Goal: Transaction & Acquisition: Book appointment/travel/reservation

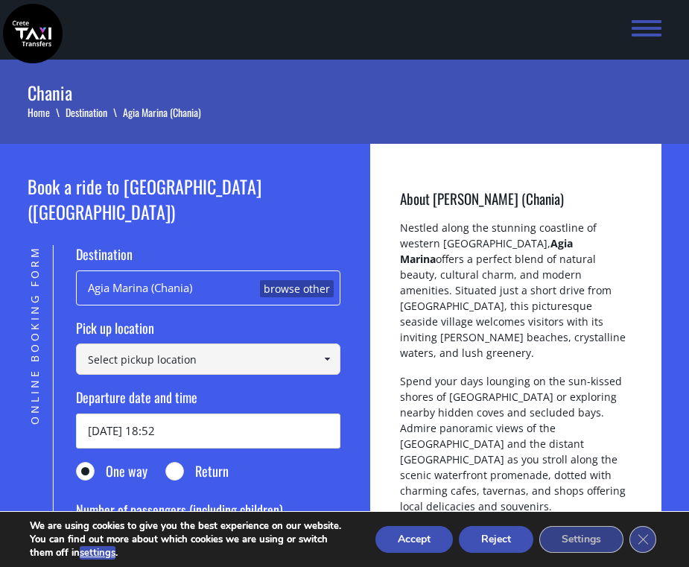
click at [278, 280] on link "browse other" at bounding box center [297, 289] width 74 height 18
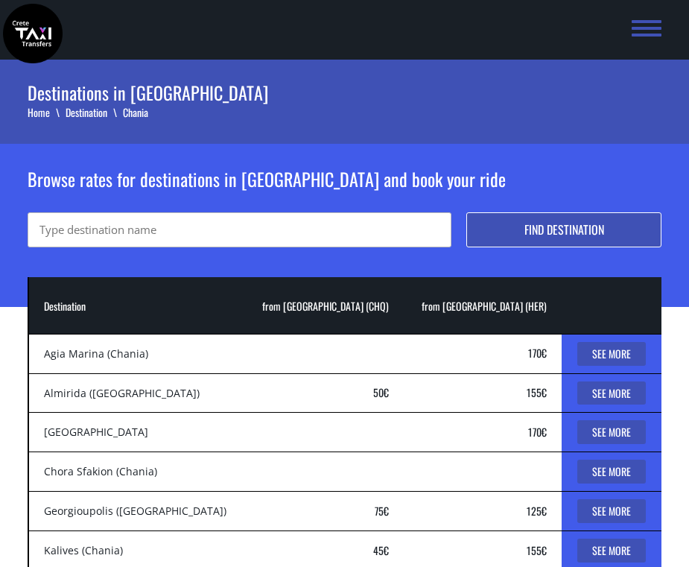
click at [208, 240] on input "text" at bounding box center [240, 229] width 424 height 35
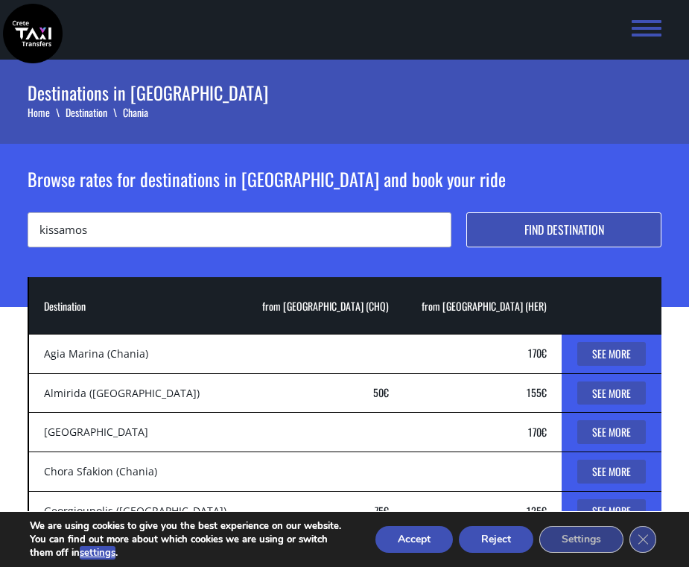
type input "kissamos"
click at [540, 241] on button "Find destination" at bounding box center [563, 229] width 195 height 35
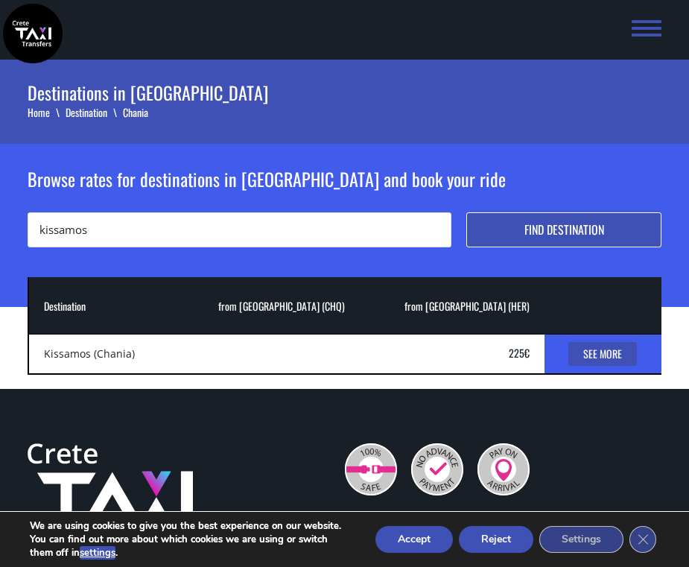
click at [588, 353] on link "See More" at bounding box center [602, 354] width 69 height 24
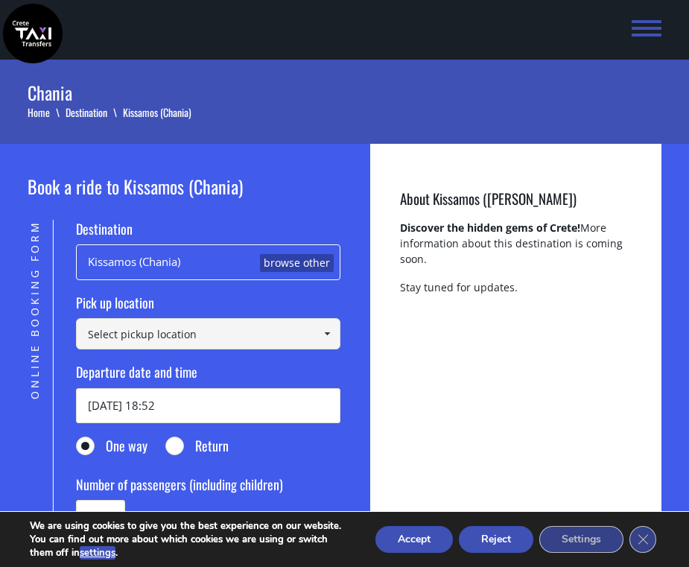
click at [235, 342] on input at bounding box center [208, 333] width 264 height 31
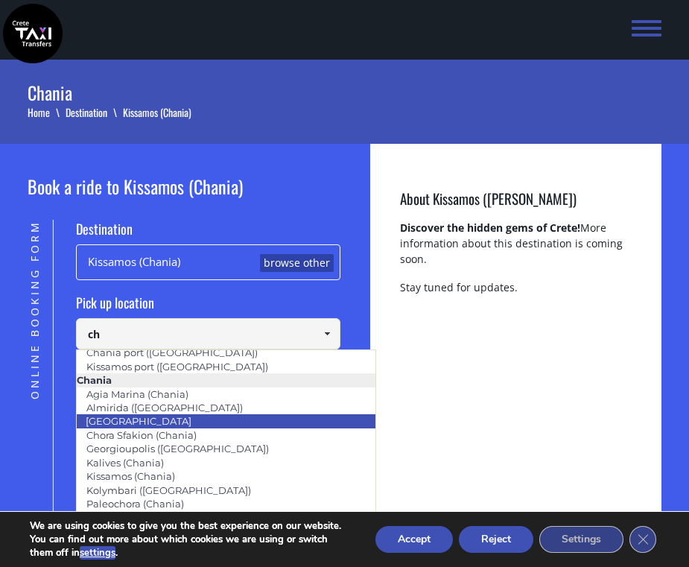
scroll to position [33, 0]
click at [129, 422] on link "[GEOGRAPHIC_DATA]" at bounding box center [138, 420] width 125 height 21
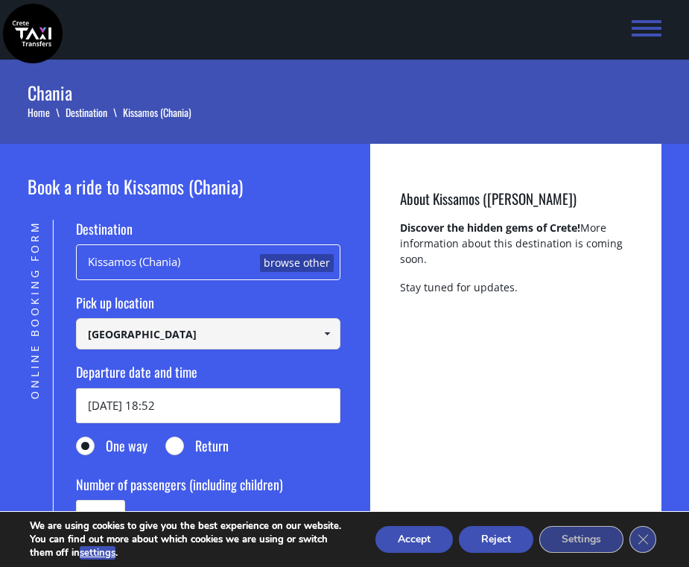
type input "[GEOGRAPHIC_DATA]"
click at [175, 408] on input "16/08/2025 18:52" at bounding box center [208, 405] width 264 height 35
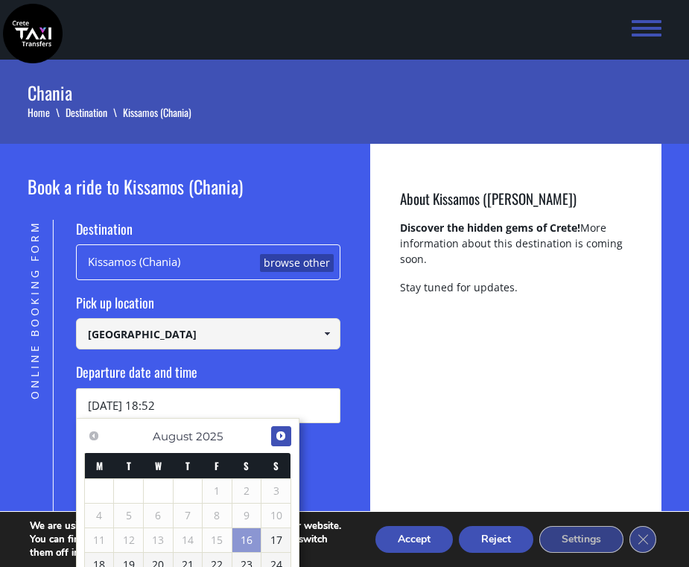
click at [286, 439] on span "Next" at bounding box center [281, 436] width 12 height 12
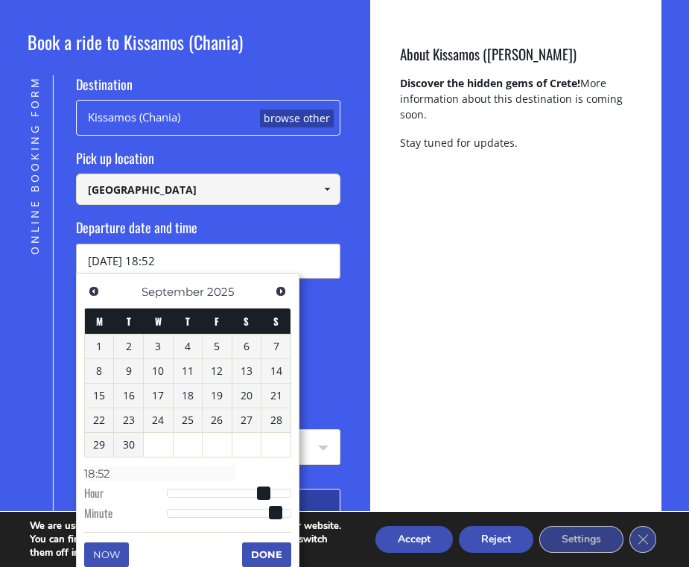
scroll to position [145, 0]
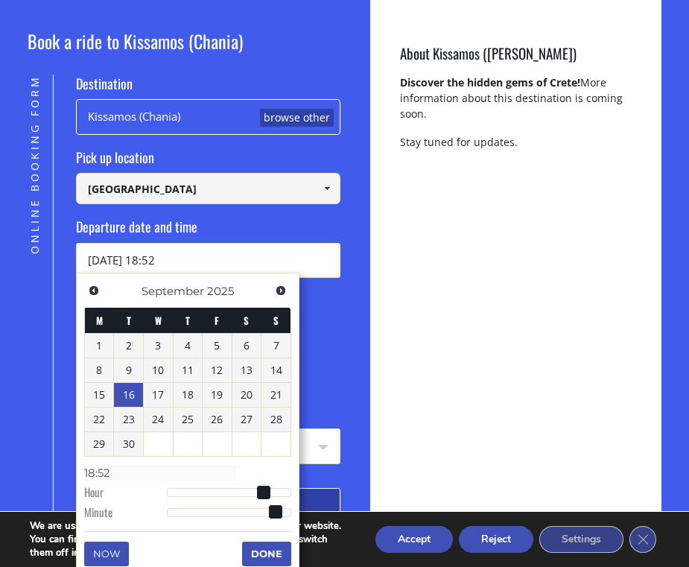
click at [123, 394] on link "16" at bounding box center [128, 395] width 29 height 24
type input "16/09/2025 17:52"
type input "17:52"
type input "16/09/2025 16:52"
type input "16:52"
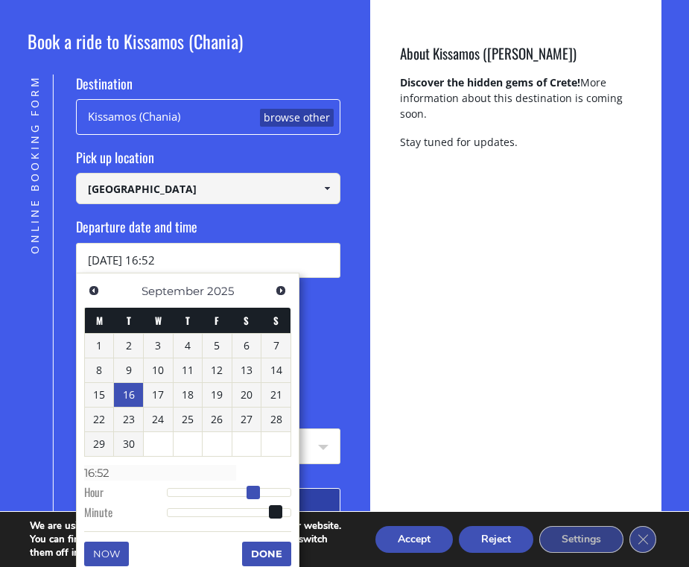
type input "16/09/2025 15:52"
type input "15:52"
type input "16/09/2025 14:52"
type input "14:52"
type input "16/09/2025 13:52"
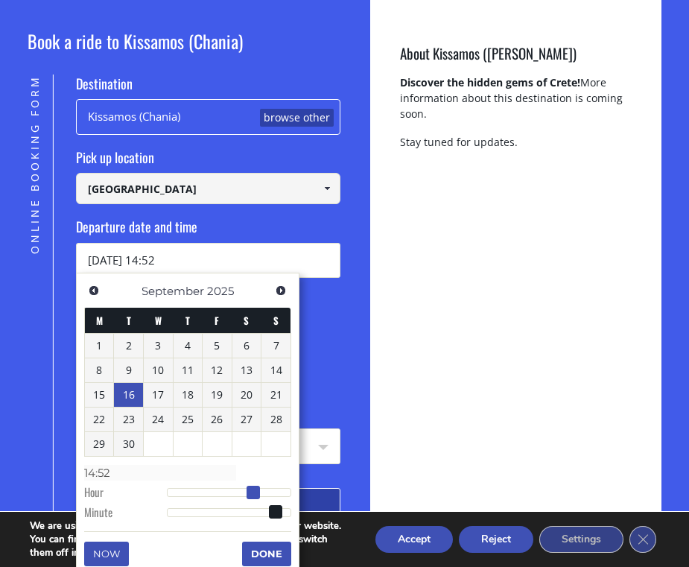
type input "13:52"
type input "16/09/2025 12:52"
type input "12:52"
type input "16/09/2025 06:52"
type input "06:52"
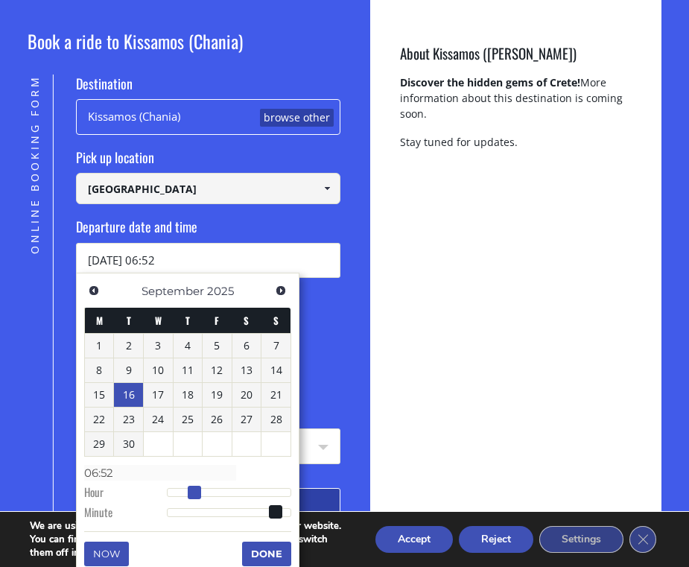
type input "16/09/2025 05:52"
type input "05:52"
type input "16/09/2025 03:52"
type input "03:52"
type input "16/09/2025 02:52"
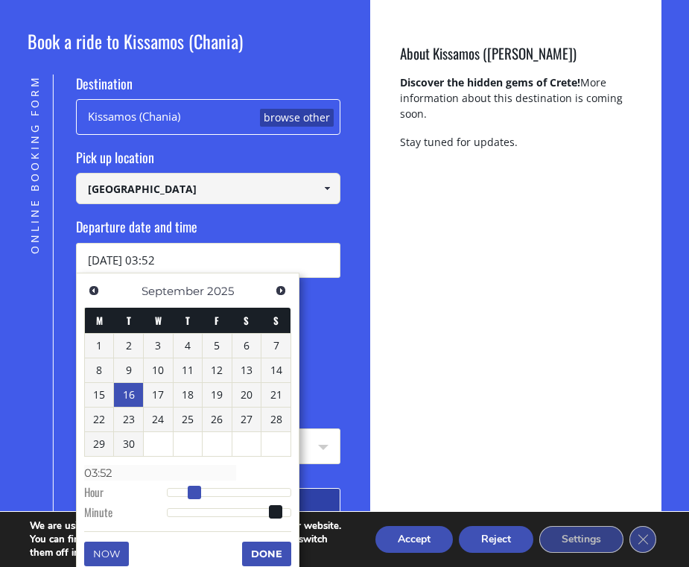
type input "02:52"
type input "16/09/2025 03:52"
type input "03:52"
type input "16/09/2025 04:52"
type input "04:52"
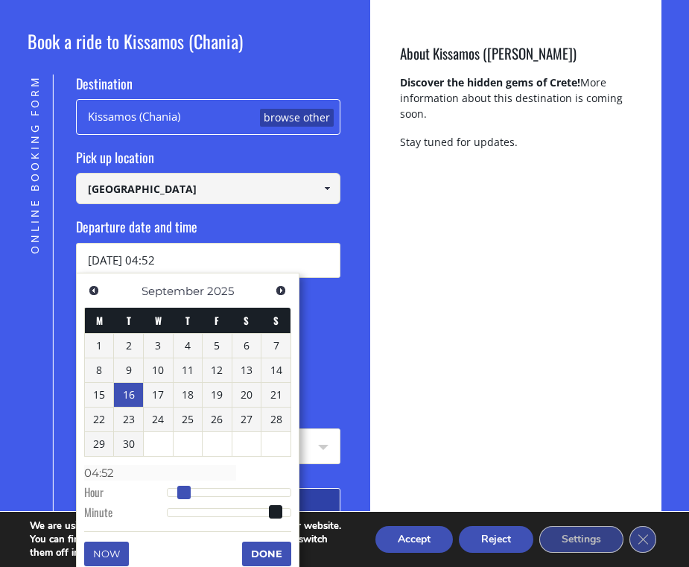
type input "16/09/2025 05:52"
type input "05:52"
type input "16/09/2025 06:52"
type input "06:52"
type input "16/09/2025 07:52"
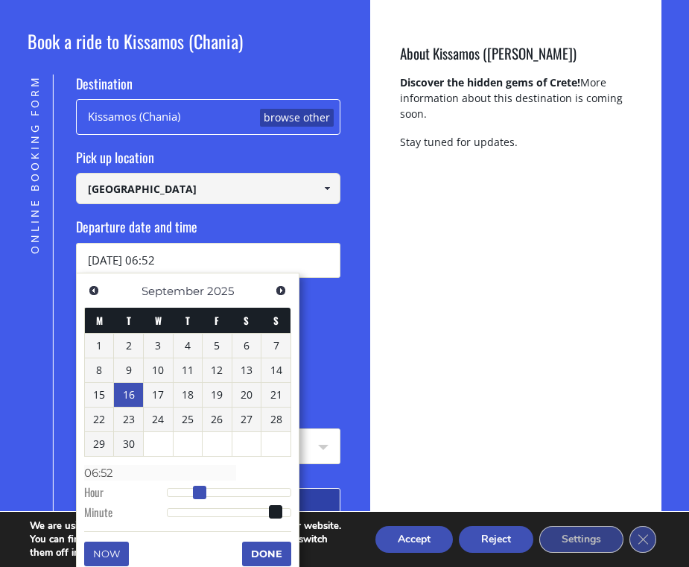
type input "07:52"
drag, startPoint x: 267, startPoint y: 492, endPoint x: 210, endPoint y: 492, distance: 57.3
click at [210, 492] on span at bounding box center [204, 492] width 13 height 13
type input "16/09/2025 07:51"
type input "07:51"
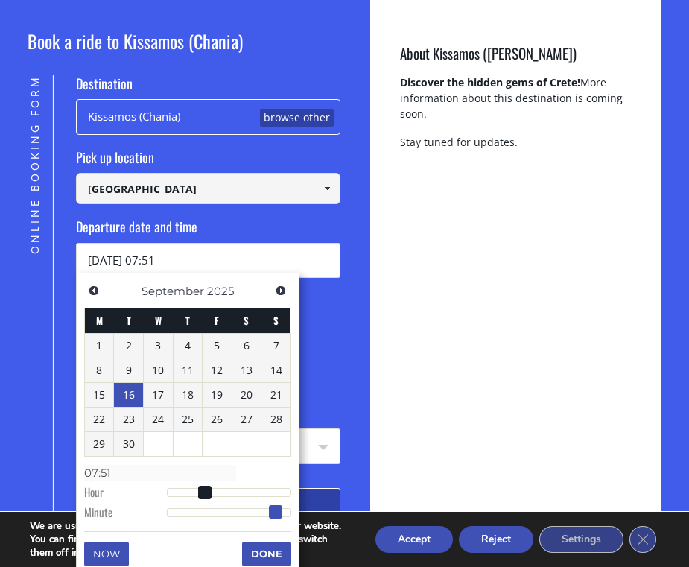
type input "16/09/2025 07:50"
type input "07:50"
type input "16/09/2025 07:49"
type input "07:49"
type input "16/09/2025 07:48"
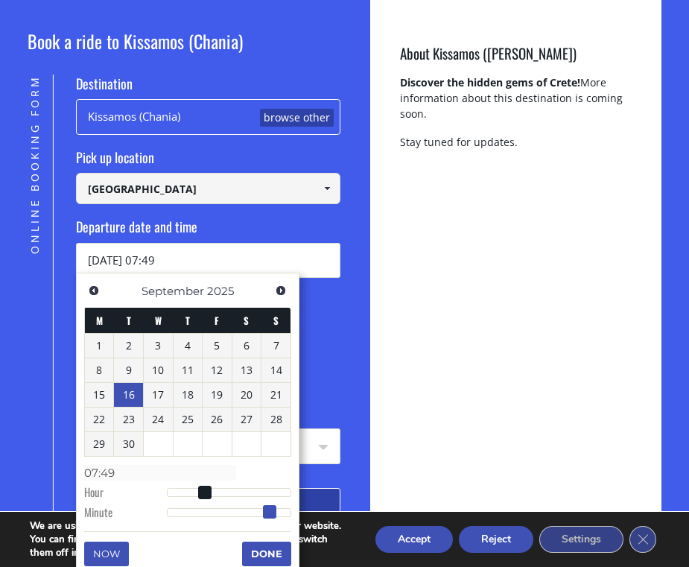
type input "07:48"
type input "16/09/2025 07:47"
type input "07:47"
type input "16/09/2025 07:46"
type input "07:46"
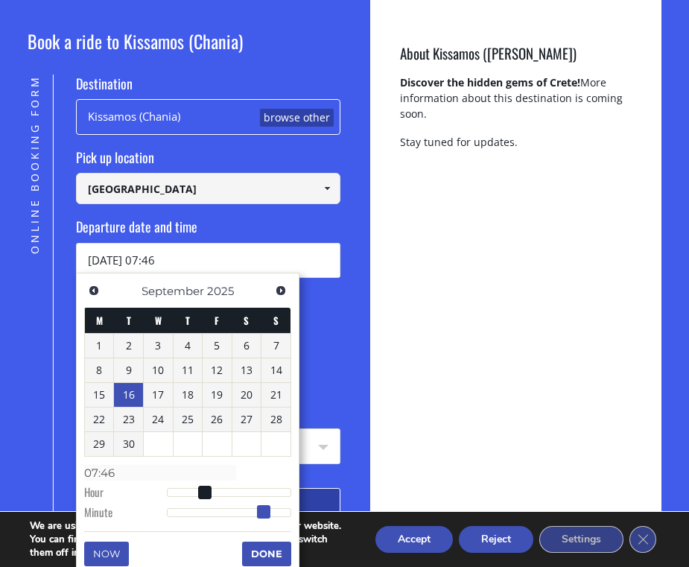
type input "[DATE] 07:45"
type input "07:45"
drag, startPoint x: 277, startPoint y: 513, endPoint x: 264, endPoint y: 513, distance: 13.4
click at [264, 513] on span at bounding box center [261, 511] width 13 height 13
click at [270, 558] on button "Done" at bounding box center [266, 553] width 49 height 24
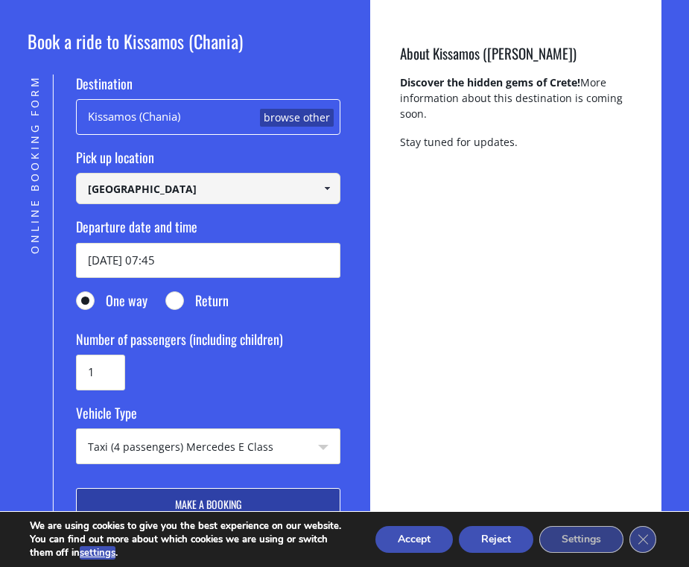
click at [178, 299] on input "Return" at bounding box center [175, 301] width 19 height 19
radio input "true"
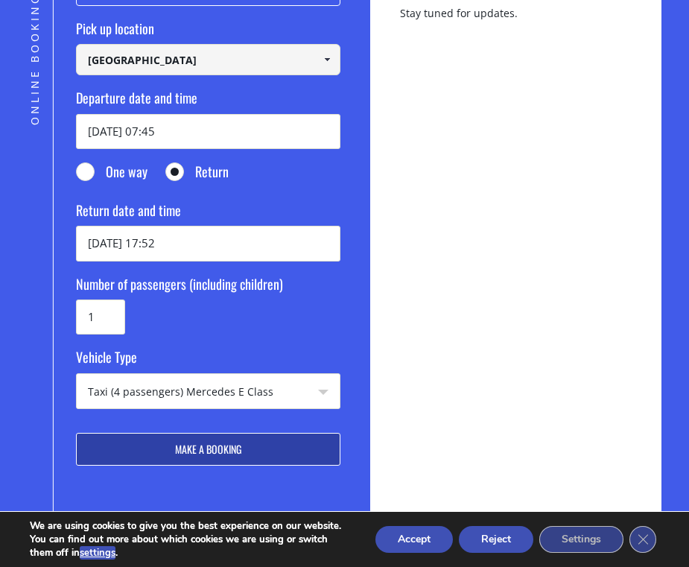
scroll to position [275, 0]
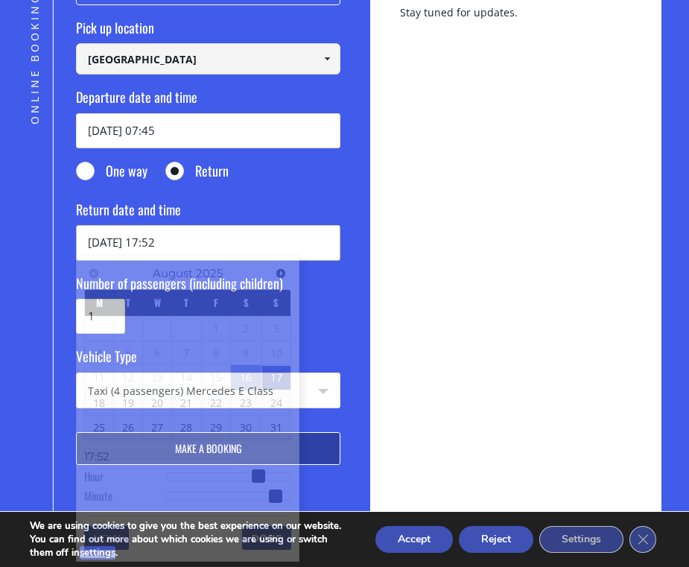
click at [141, 248] on input "17/08/2025 17:52" at bounding box center [208, 242] width 264 height 35
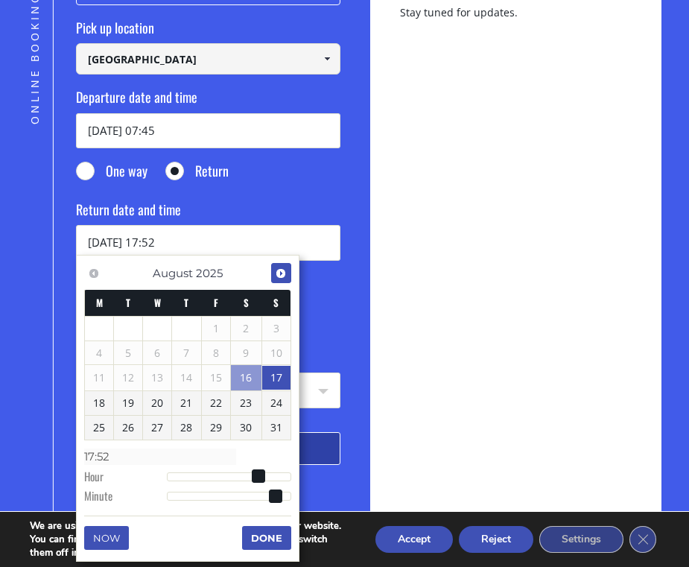
click at [285, 274] on span "Next" at bounding box center [281, 273] width 12 height 12
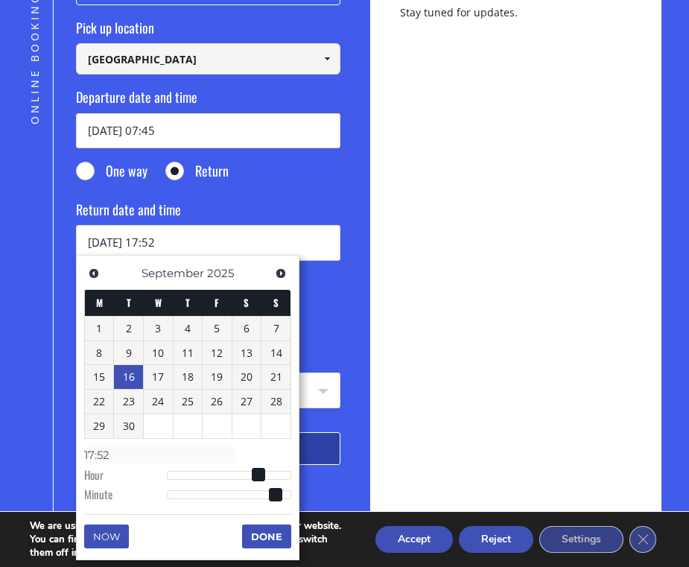
click at [131, 378] on link "16" at bounding box center [128, 377] width 29 height 24
type input "16/09/2025 17:51"
type input "17:51"
type input "16/09/2025 17:50"
type input "17:50"
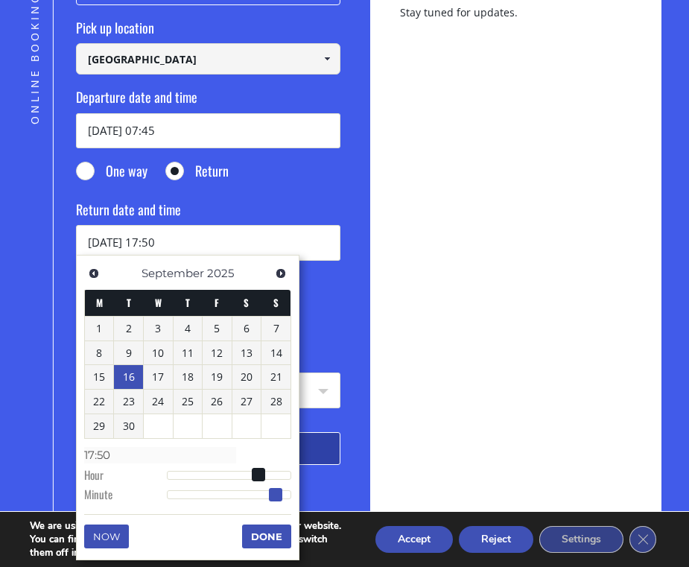
type input "16/09/2025 17:49"
type input "17:49"
type input "16/09/2025 17:47"
type input "17:47"
type input "16/09/2025 17:46"
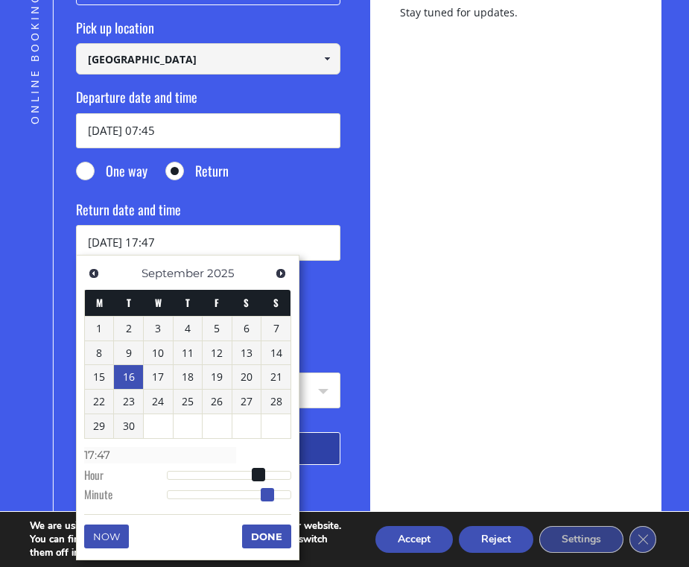
type input "17:46"
type input "16/09/2025 17:45"
type input "17:45"
type input "16/09/2025 17:44"
type input "17:44"
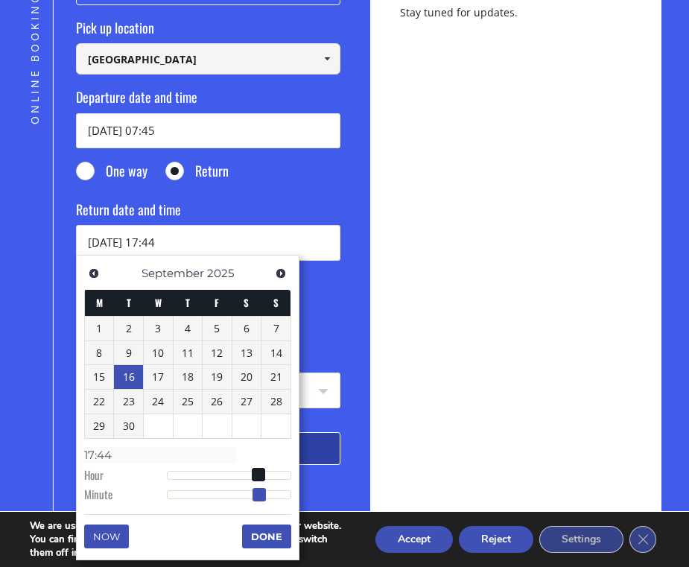
type input "16/09/2025 17:43"
type input "17:43"
type input "16/09/2025 17:42"
type input "17:42"
type input "16/09/2025 17:41"
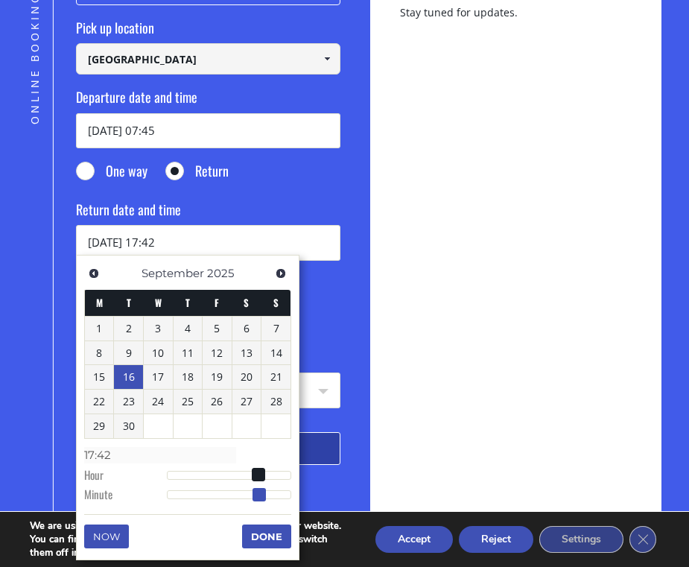
type input "17:41"
type input "16/09/2025 17:40"
type input "17:40"
type input "16/09/2025 17:39"
type input "17:39"
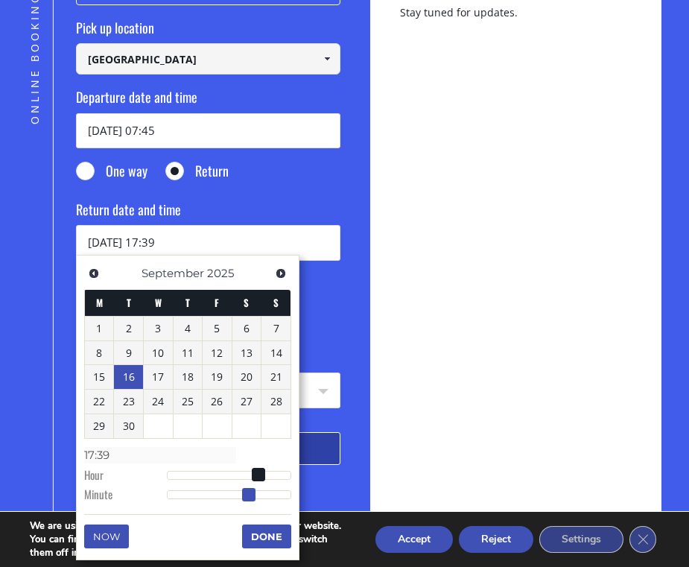
type input "16/09/2025 17:38"
type input "17:38"
type input "16/09/2025 17:37"
type input "17:37"
type input "16/09/2025 17:36"
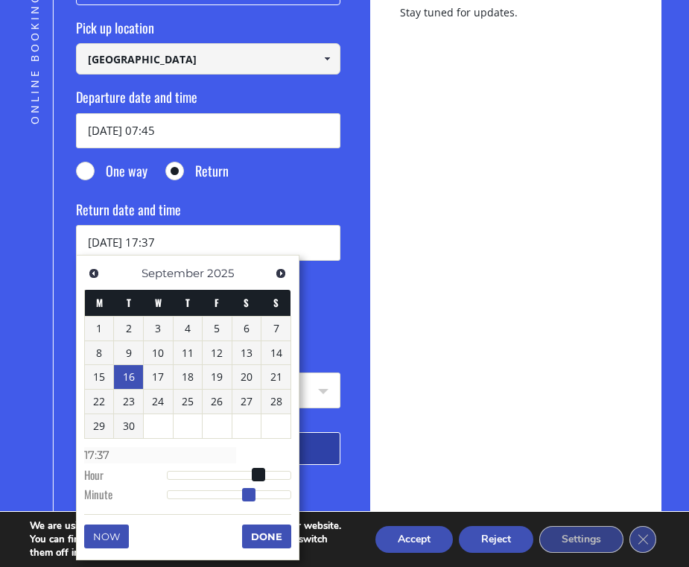
type input "17:36"
type input "[DATE] 17:35"
type input "17:35"
type input "16/09/2025 17:34"
type input "17:34"
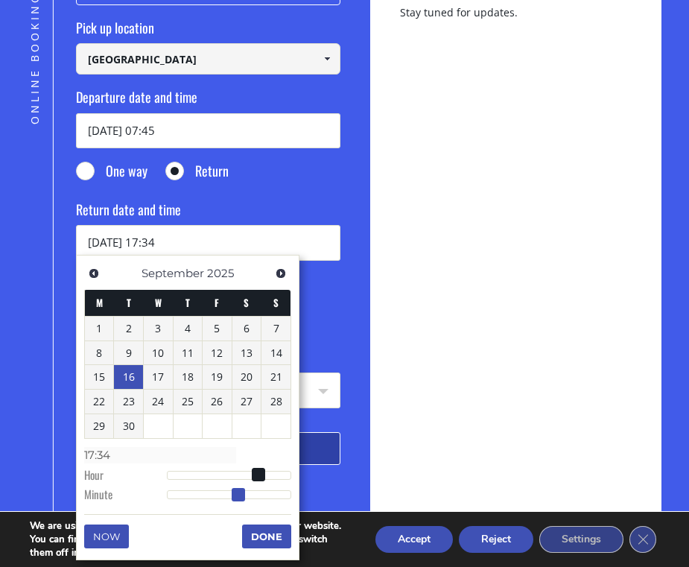
type input "[DATE] 17:35"
type input "17:35"
type input "16/09/2025 17:36"
type input "17:36"
type input "16/09/2025 17:37"
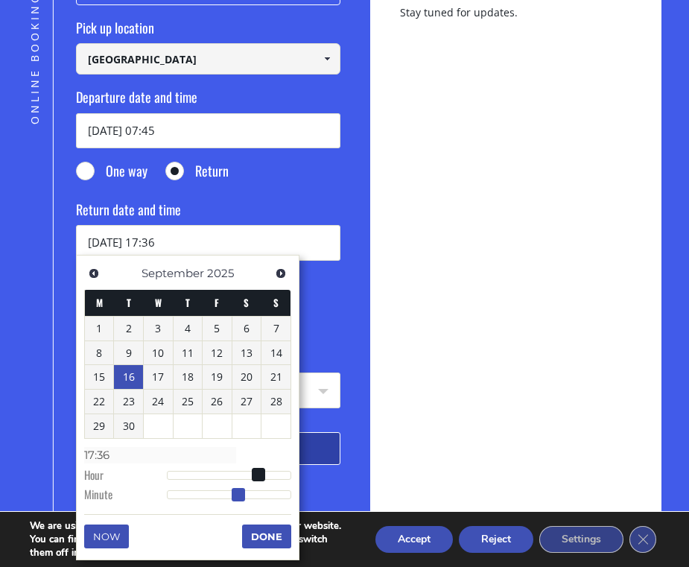
type input "17:37"
type input "16/09/2025 17:36"
type input "17:36"
type input "[DATE] 17:35"
type input "17:35"
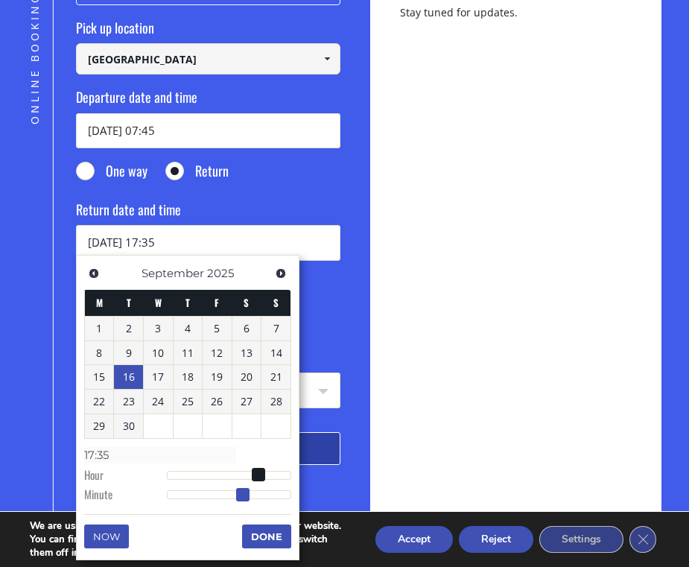
type input "16/09/2025 17:34"
type input "17:34"
type input "[DATE] 17:35"
type input "17:35"
drag, startPoint x: 275, startPoint y: 494, endPoint x: 240, endPoint y: 499, distance: 35.3
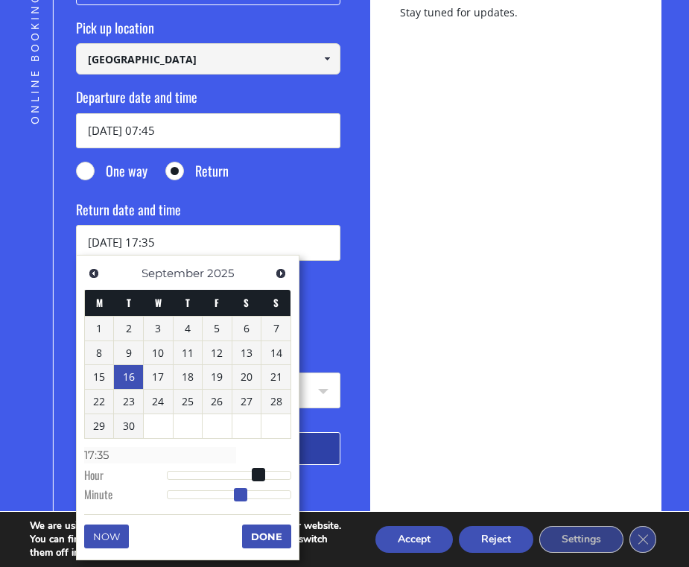
click at [240, 499] on span at bounding box center [240, 494] width 13 height 13
click at [270, 529] on button "Done" at bounding box center [266, 536] width 49 height 24
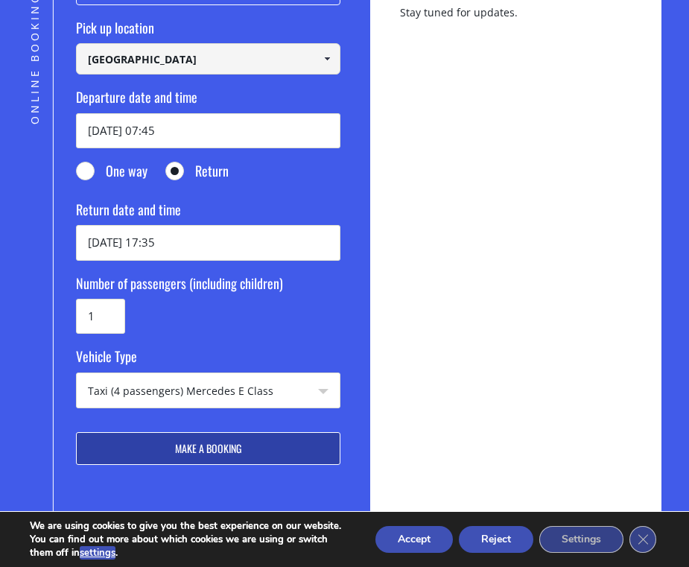
click at [288, 407] on div "Taxi (4 passengers) Mercedes E Class Taxi (4 passengers) Mercedes E Class Mini …" at bounding box center [208, 390] width 264 height 36
click at [287, 389] on select "Taxi (4 passengers) Mercedes E Class Mini Van (7 passengers) Mercedes Vito Mini…" at bounding box center [208, 391] width 263 height 36
click at [270, 440] on button "Make a booking" at bounding box center [208, 448] width 264 height 33
